Goal: Find specific page/section: Find specific page/section

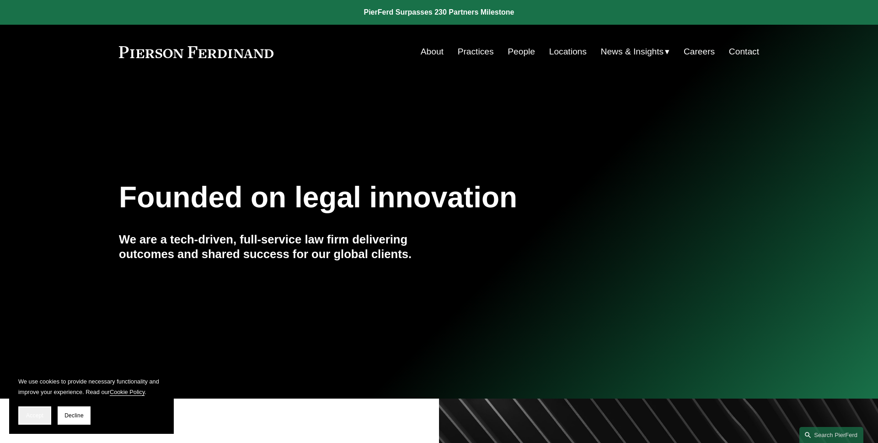
click at [30, 420] on button "Accept" at bounding box center [34, 415] width 33 height 18
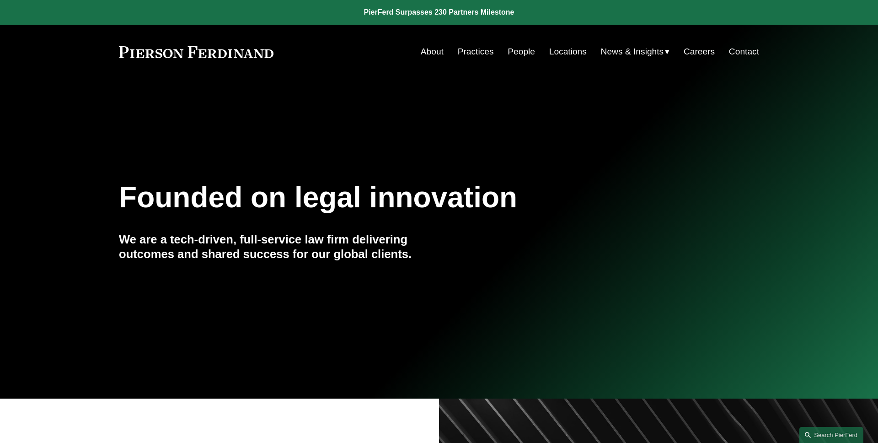
click at [516, 54] on link "People" at bounding box center [521, 51] width 27 height 17
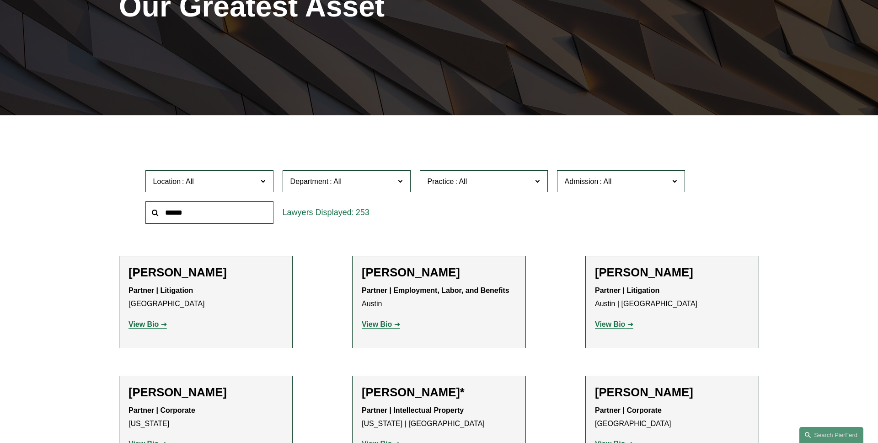
scroll to position [169, 0]
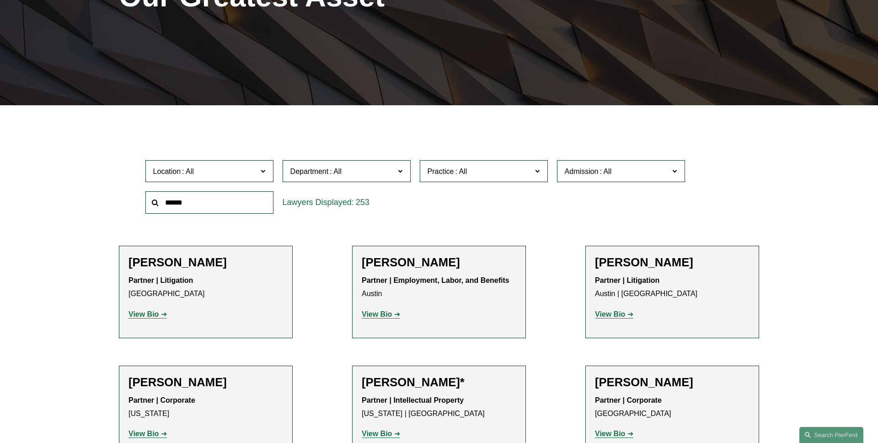
click at [383, 177] on label "Department" at bounding box center [347, 171] width 128 height 22
click at [0, 0] on link "Corporate" at bounding box center [0, 0] width 0 height 0
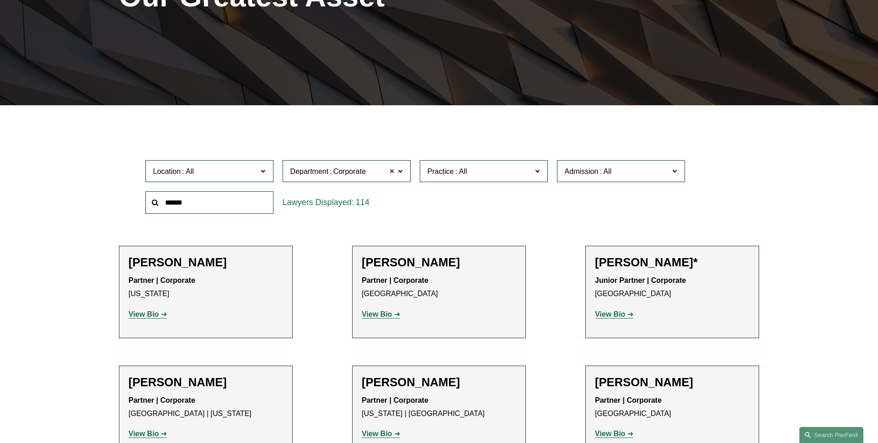
click at [392, 172] on span at bounding box center [392, 171] width 5 height 12
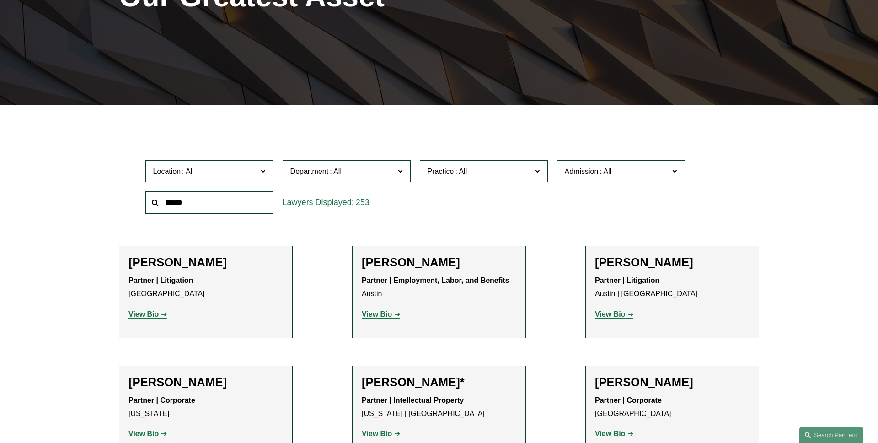
click at [378, 171] on span "Department" at bounding box center [342, 171] width 105 height 12
click at [0, 0] on link "Corporate" at bounding box center [0, 0] width 0 height 0
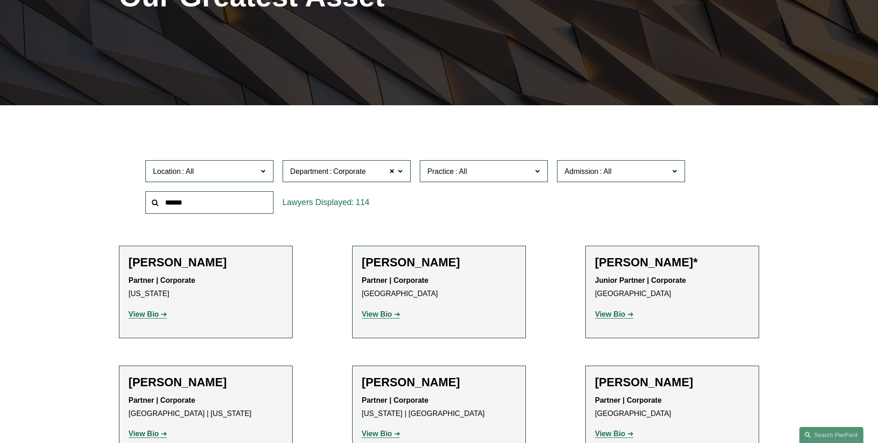
click at [406, 174] on label "Department Corporate" at bounding box center [347, 171] width 128 height 22
click at [0, 0] on link "Litigation" at bounding box center [0, 0] width 0 height 0
